Goal: Book appointment/travel/reservation

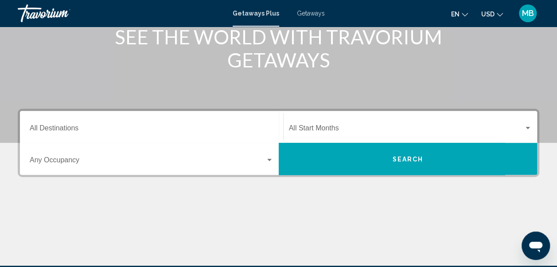
scroll to position [128, 0]
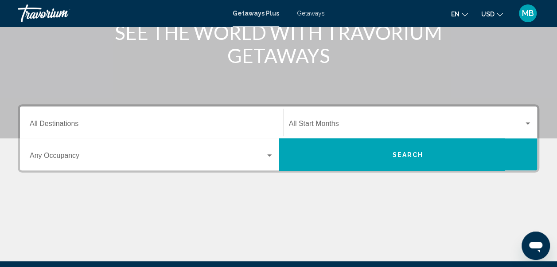
click at [43, 122] on input "Destination All Destinations" at bounding box center [152, 125] width 244 height 8
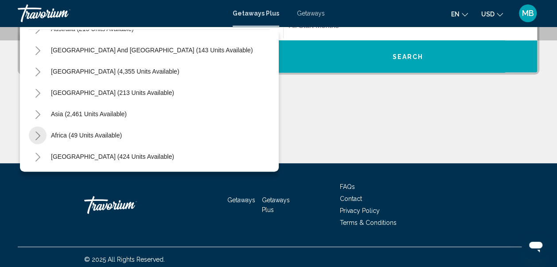
scroll to position [230, 0]
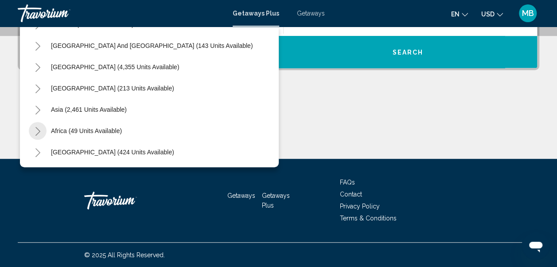
click at [37, 130] on icon "Toggle Africa (49 units available)" at bounding box center [38, 131] width 7 height 9
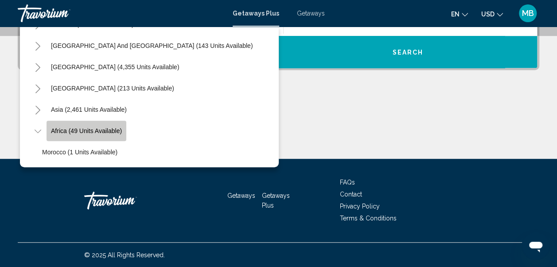
click at [62, 129] on span "Africa (49 units available)" at bounding box center [86, 130] width 71 height 7
type input "**********"
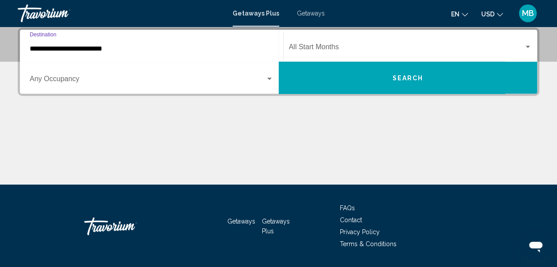
scroll to position [203, 0]
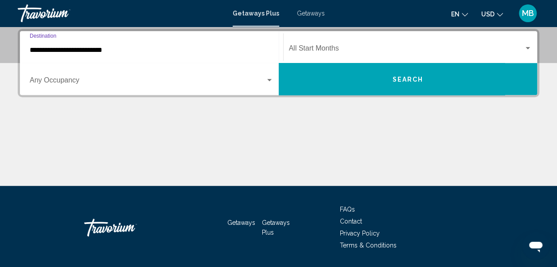
click at [39, 78] on span "Search widget" at bounding box center [148, 82] width 236 height 8
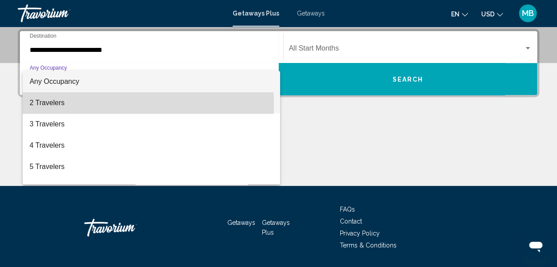
click at [40, 105] on span "2 Travelers" at bounding box center [152, 102] width 244 height 21
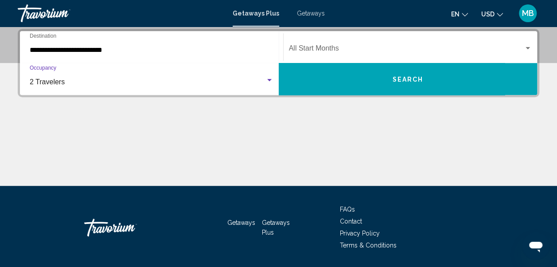
click at [304, 49] on span "Search widget" at bounding box center [406, 50] width 235 height 8
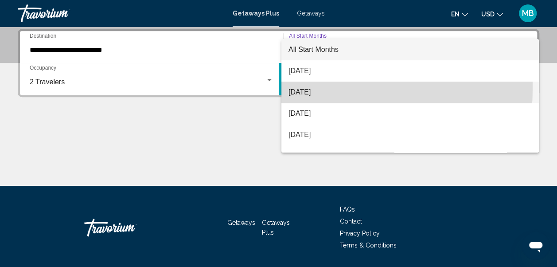
click at [296, 87] on span "[DATE]" at bounding box center [409, 92] width 243 height 21
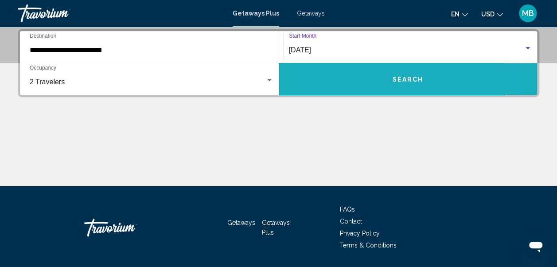
click at [361, 76] on button "Search" at bounding box center [408, 79] width 259 height 32
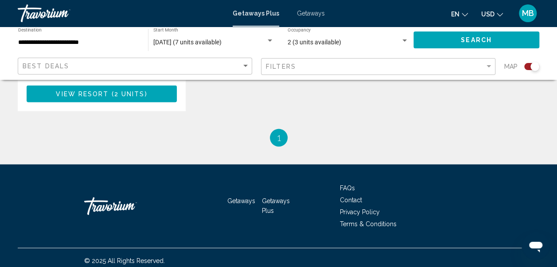
scroll to position [884, 0]
